Goal: Submit feedback/report problem

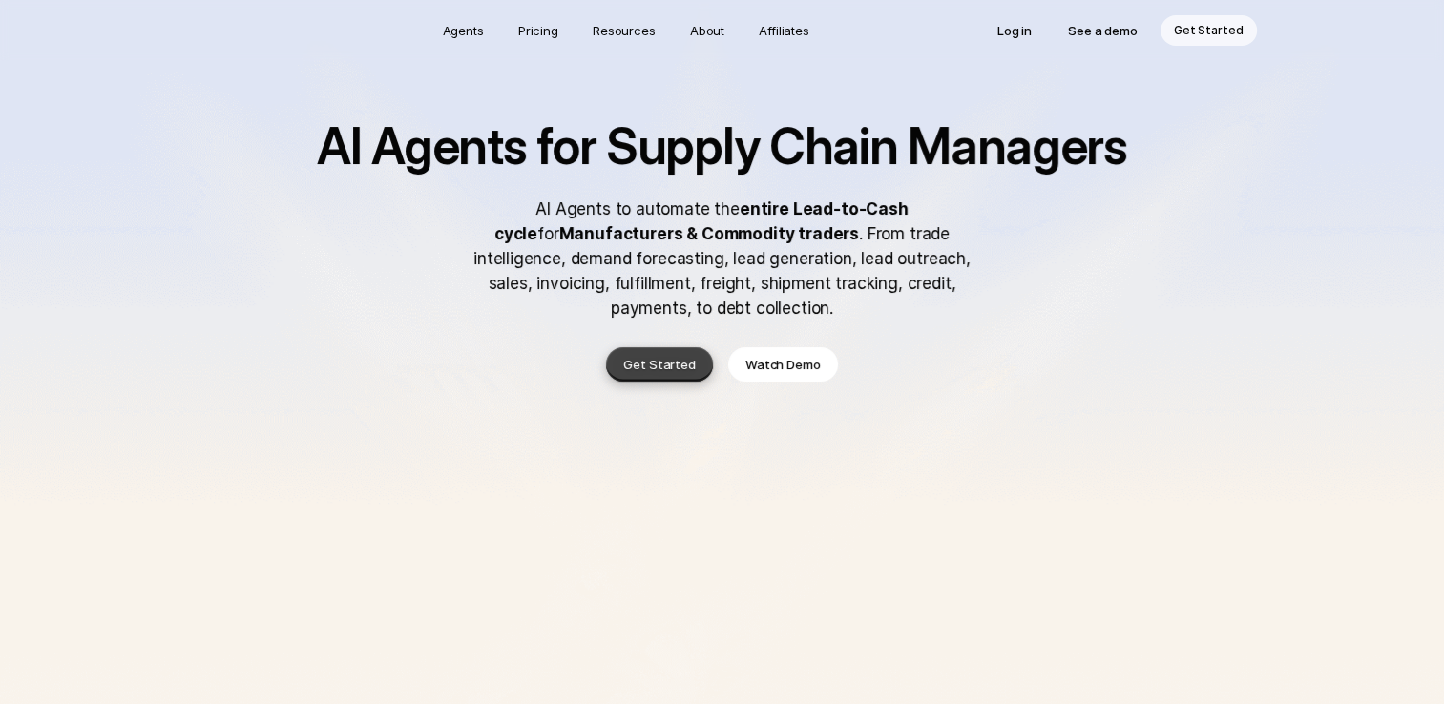
click at [640, 367] on p "Get Started" at bounding box center [659, 364] width 73 height 19
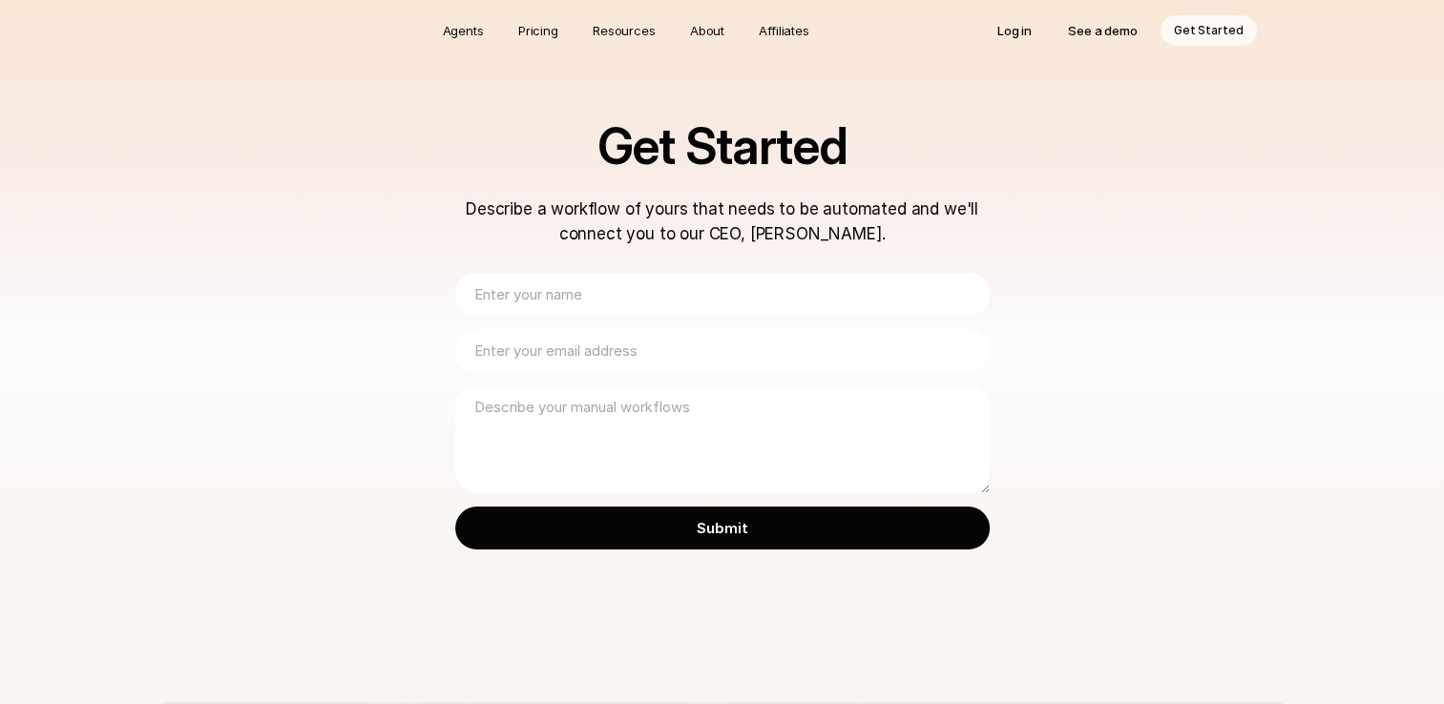
click at [577, 297] on input "text" at bounding box center [722, 294] width 535 height 43
type input "geraldine"
type input "geraldineamaris@gmail.com"
click at [588, 417] on textarea at bounding box center [722, 440] width 535 height 108
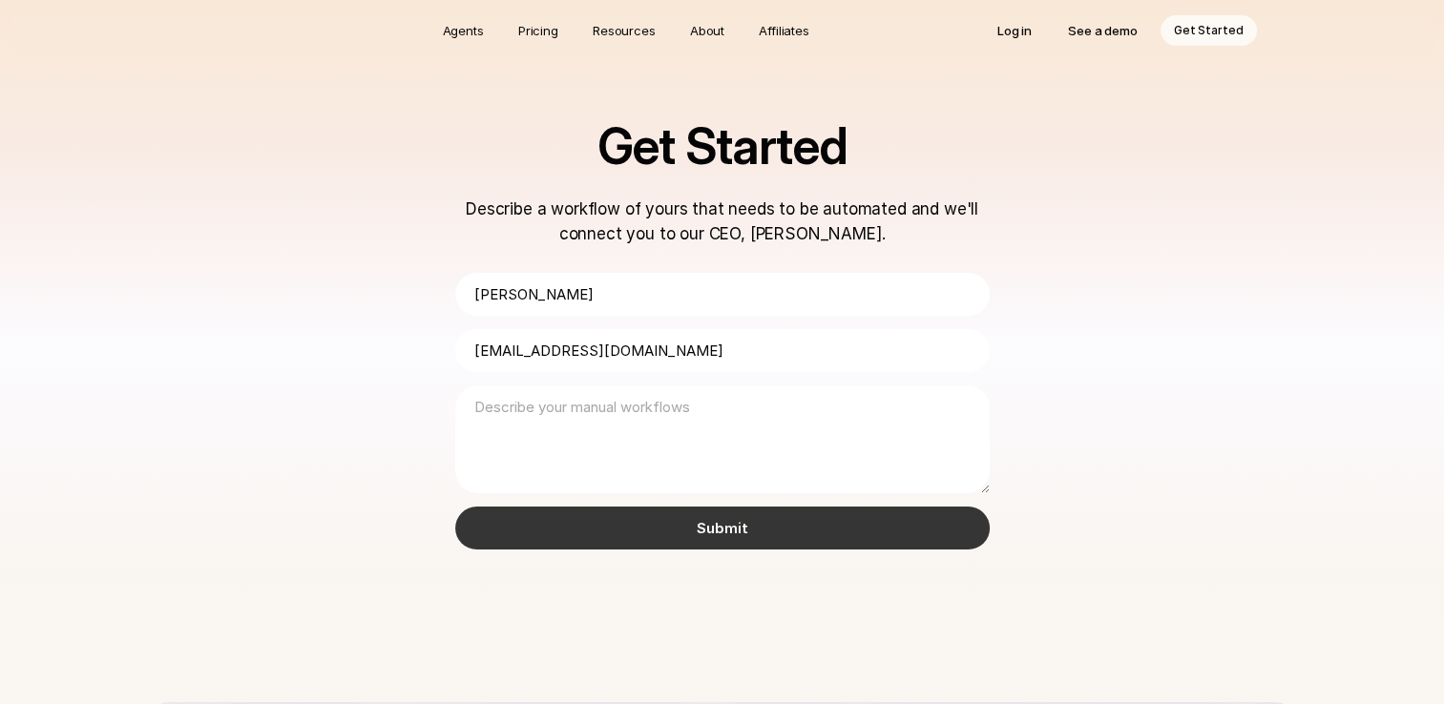
click at [615, 510] on input "Submit" at bounding box center [722, 528] width 535 height 43
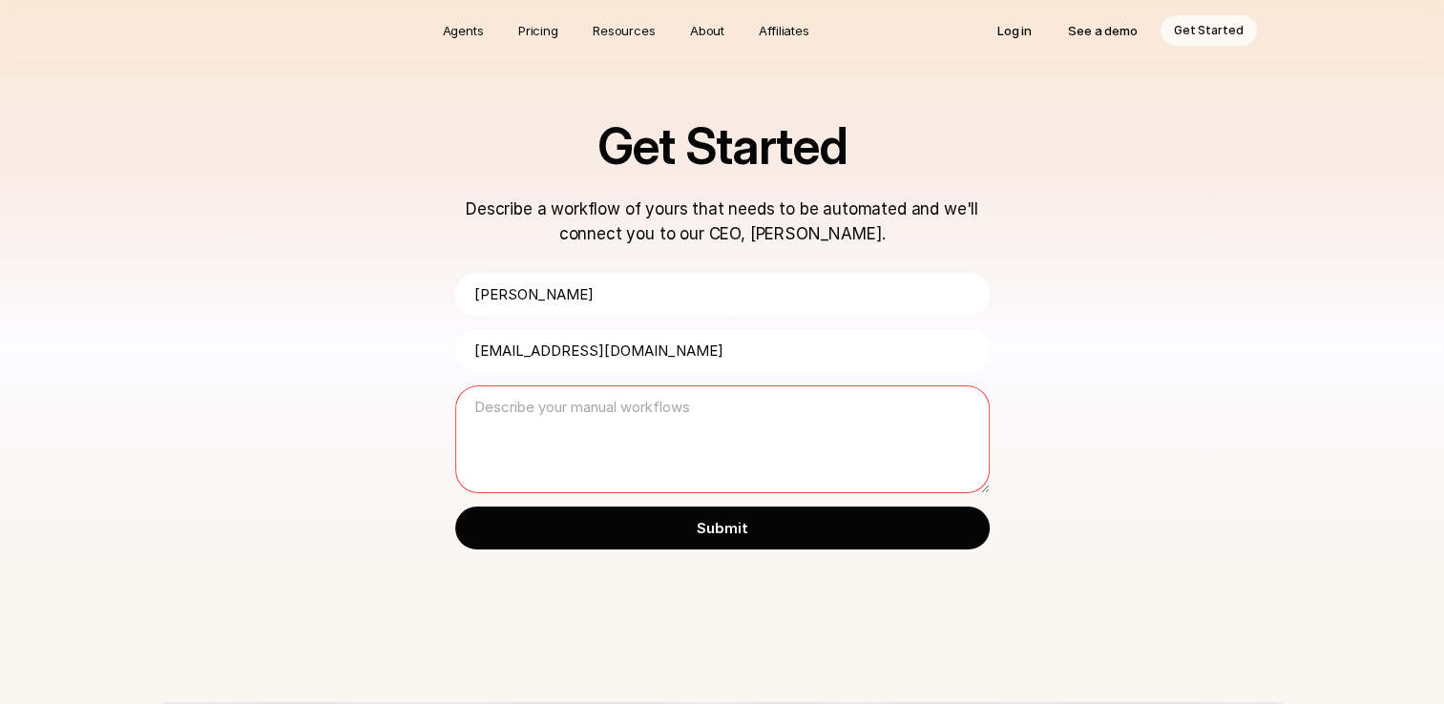
click at [567, 429] on textarea at bounding box center [722, 440] width 535 height 108
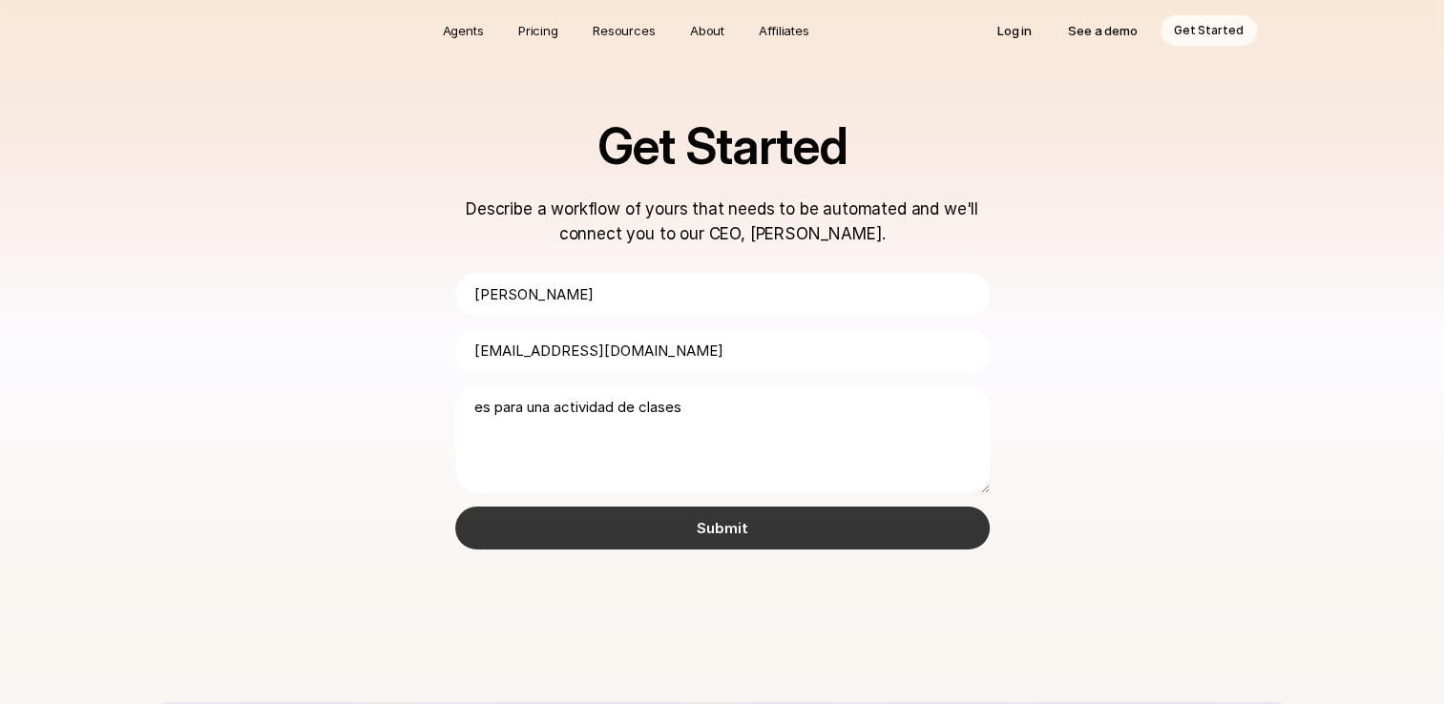
type textarea "es para una actividad de clases"
click at [607, 525] on input "Submit" at bounding box center [722, 528] width 535 height 43
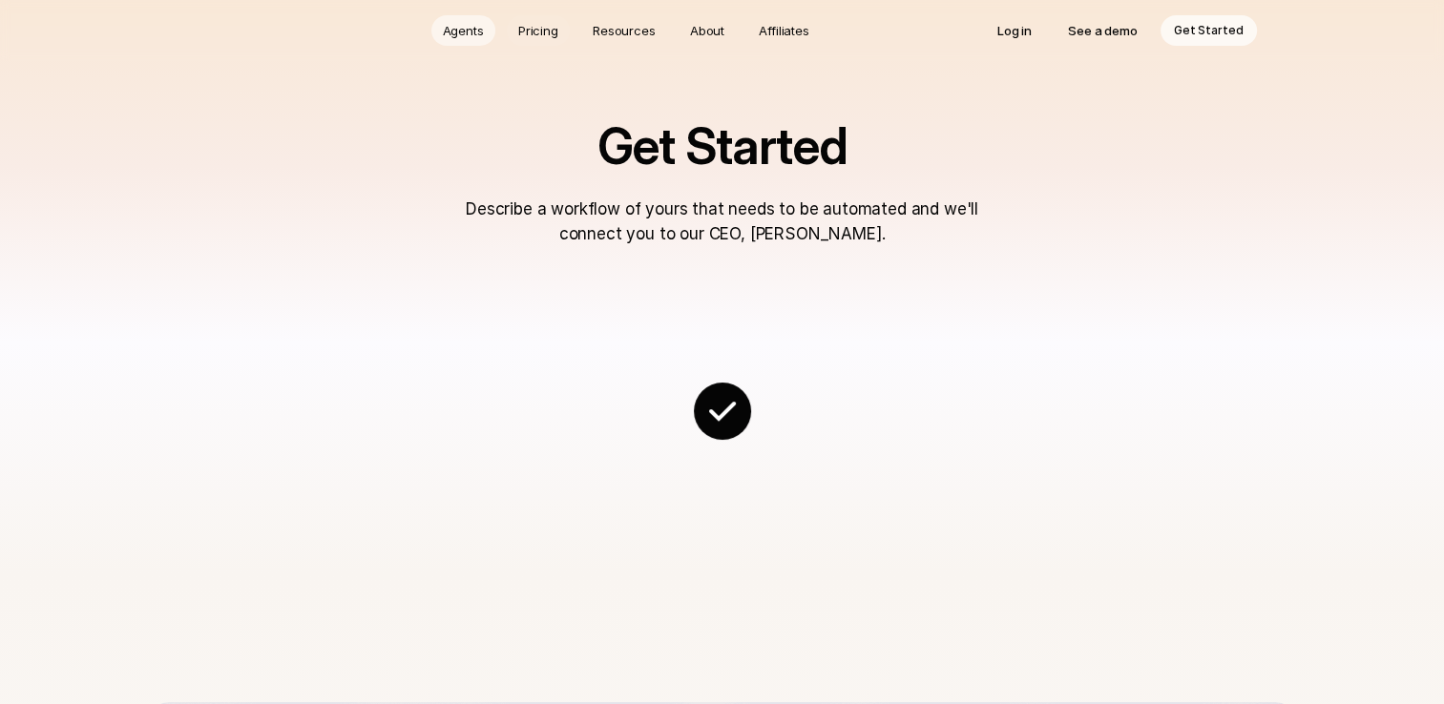
click at [478, 30] on p "Agents" at bounding box center [463, 30] width 41 height 19
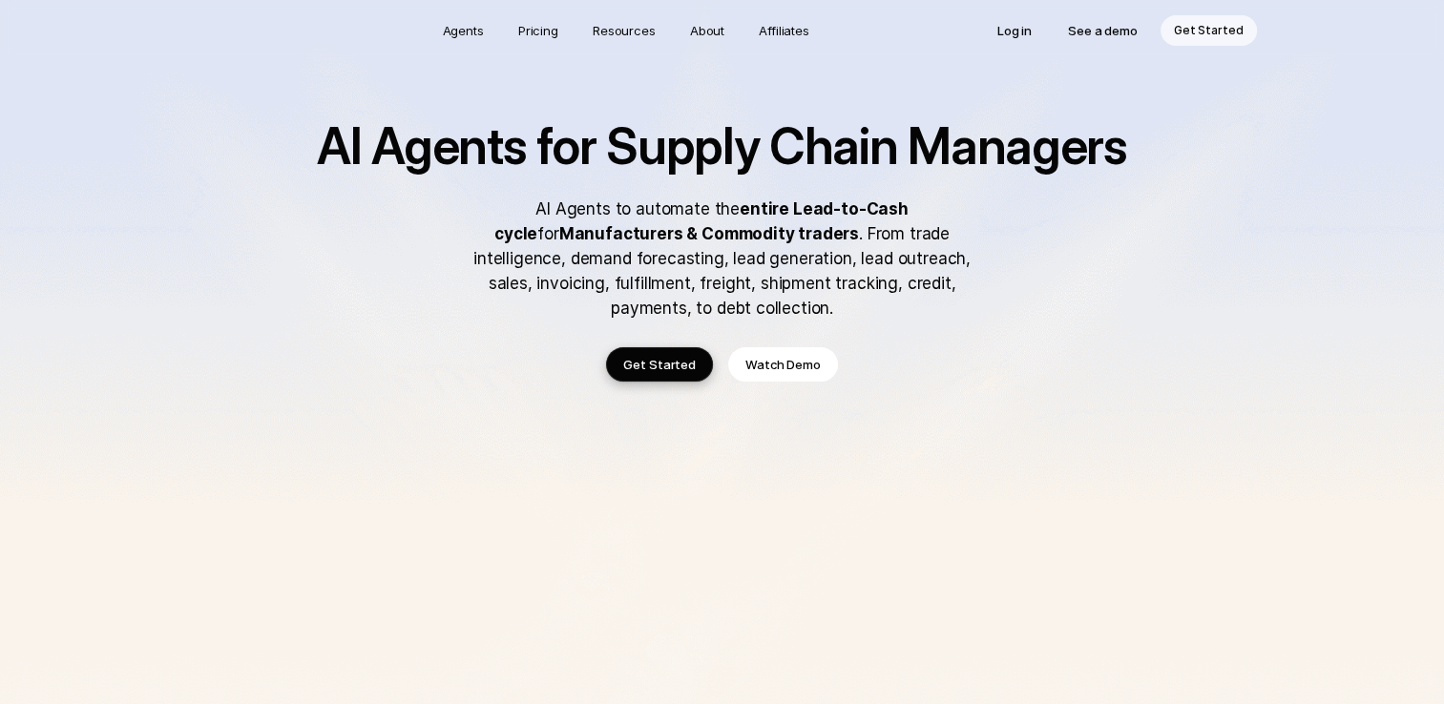
click at [1084, 27] on p "See a demo" at bounding box center [1103, 30] width 70 height 19
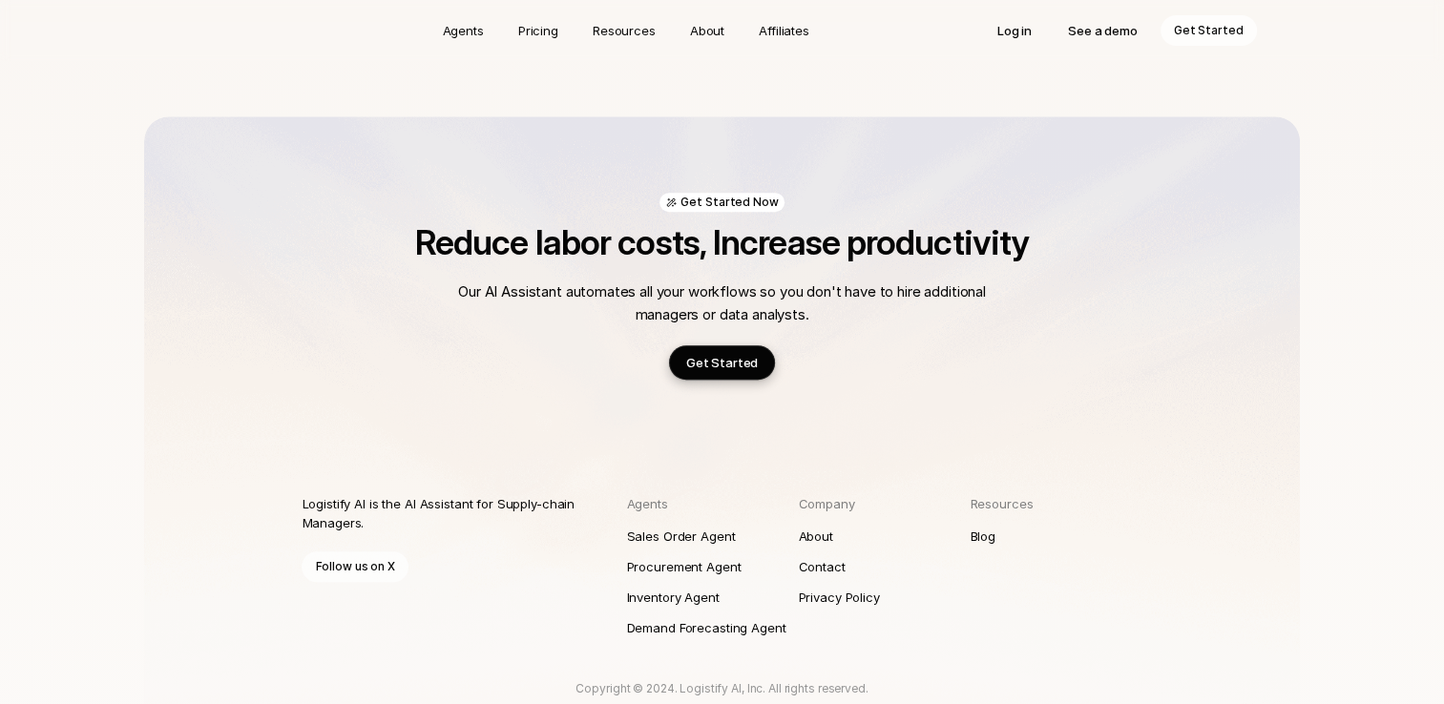
scroll to position [1042, 0]
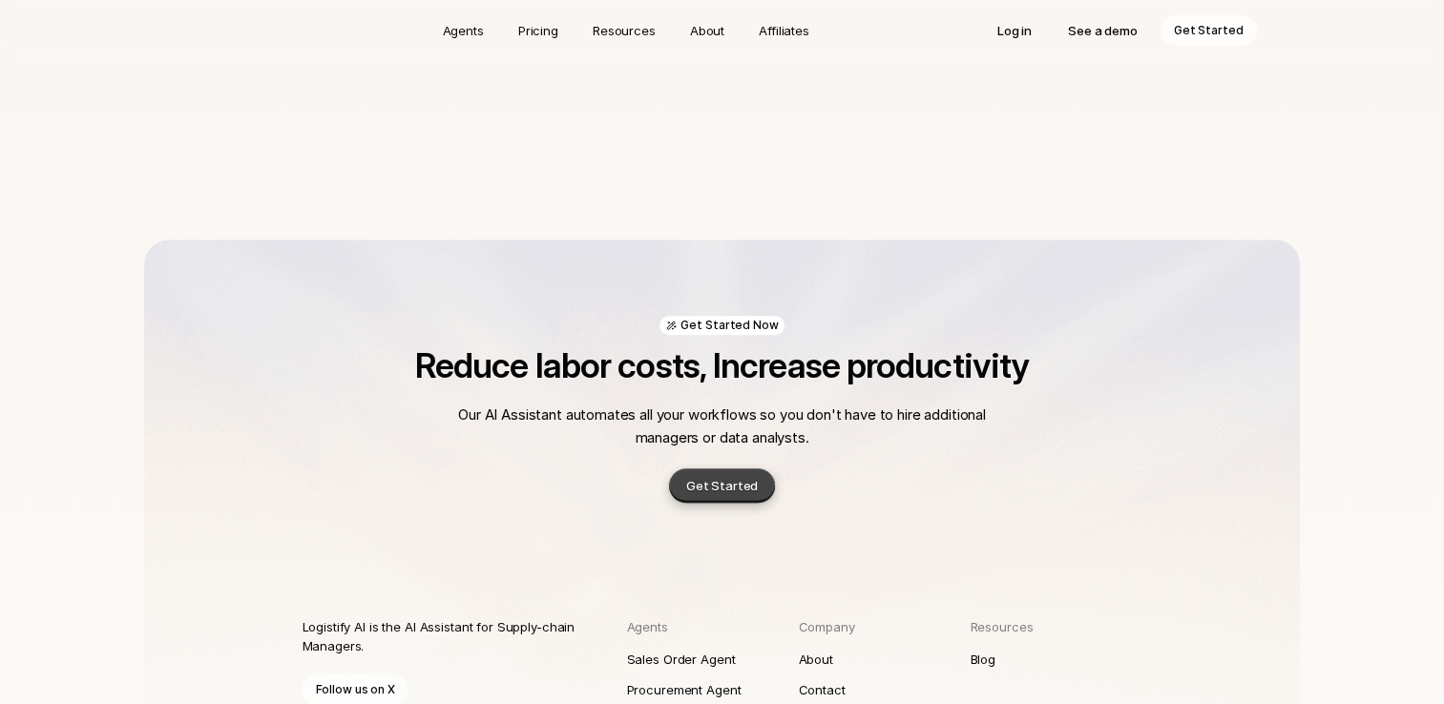
click at [722, 483] on p "Get Started" at bounding box center [722, 485] width 73 height 19
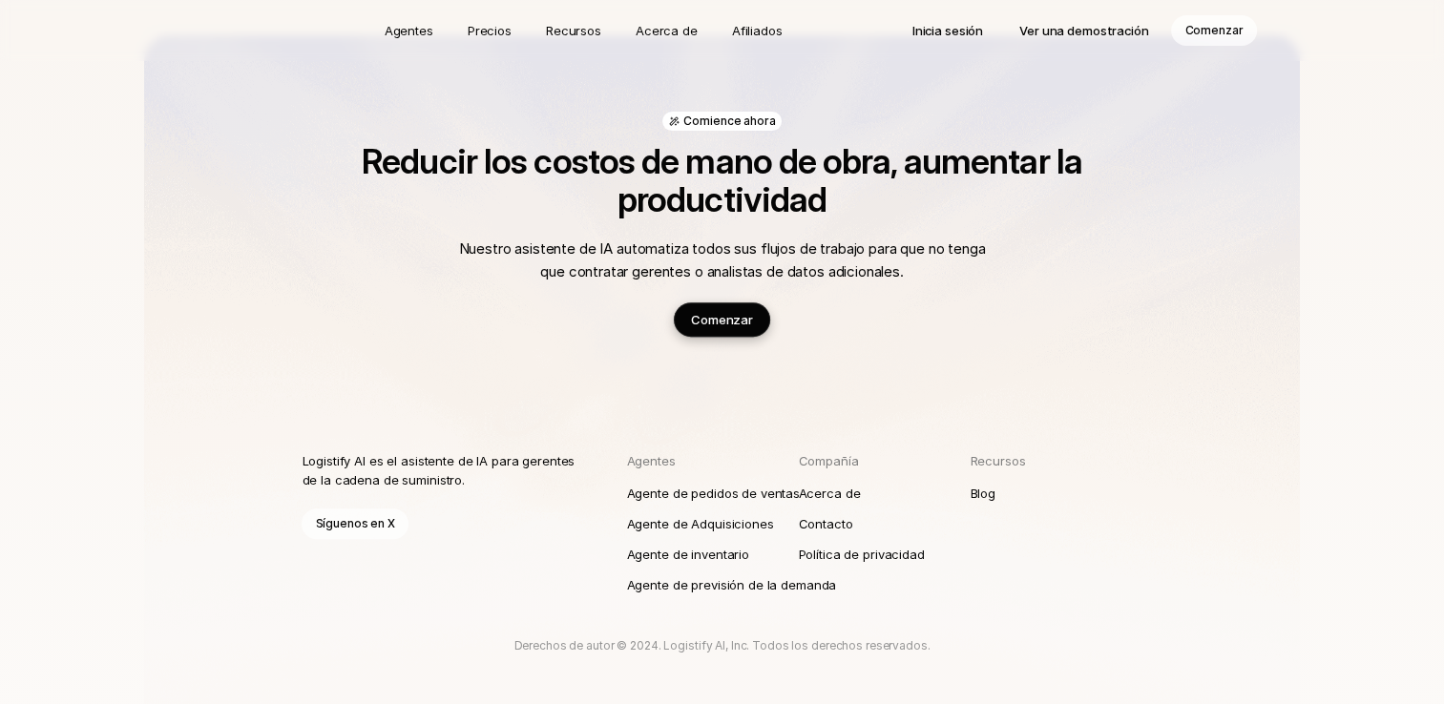
scroll to position [668, 0]
click at [716, 123] on p "Comience ahora" at bounding box center [729, 120] width 92 height 15
